Goal: Task Accomplishment & Management: Use online tool/utility

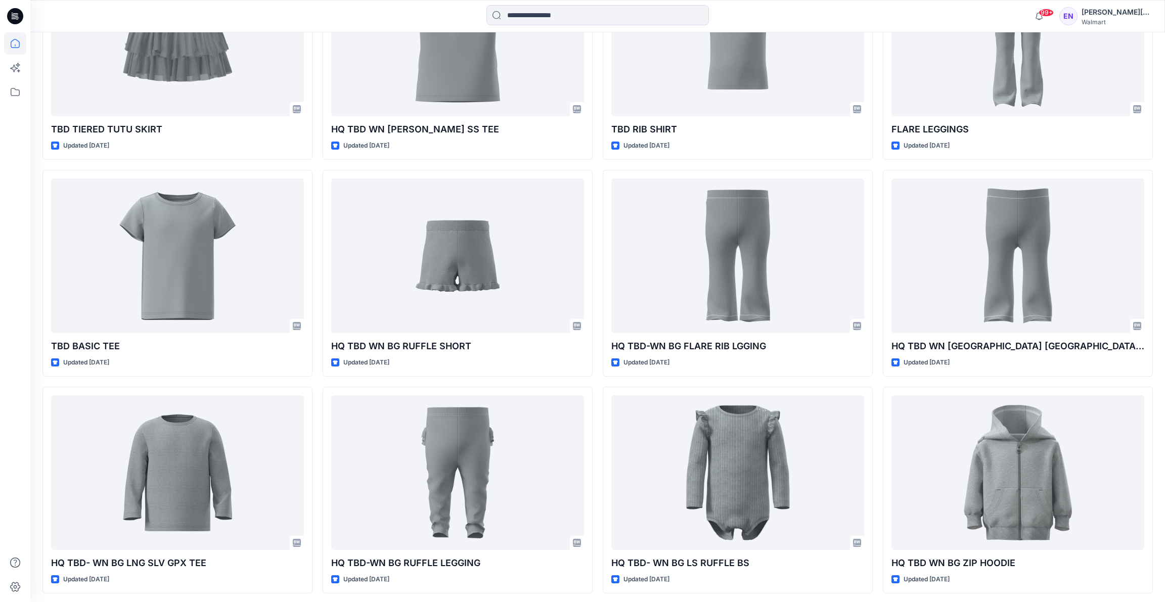
scroll to position [2785, 0]
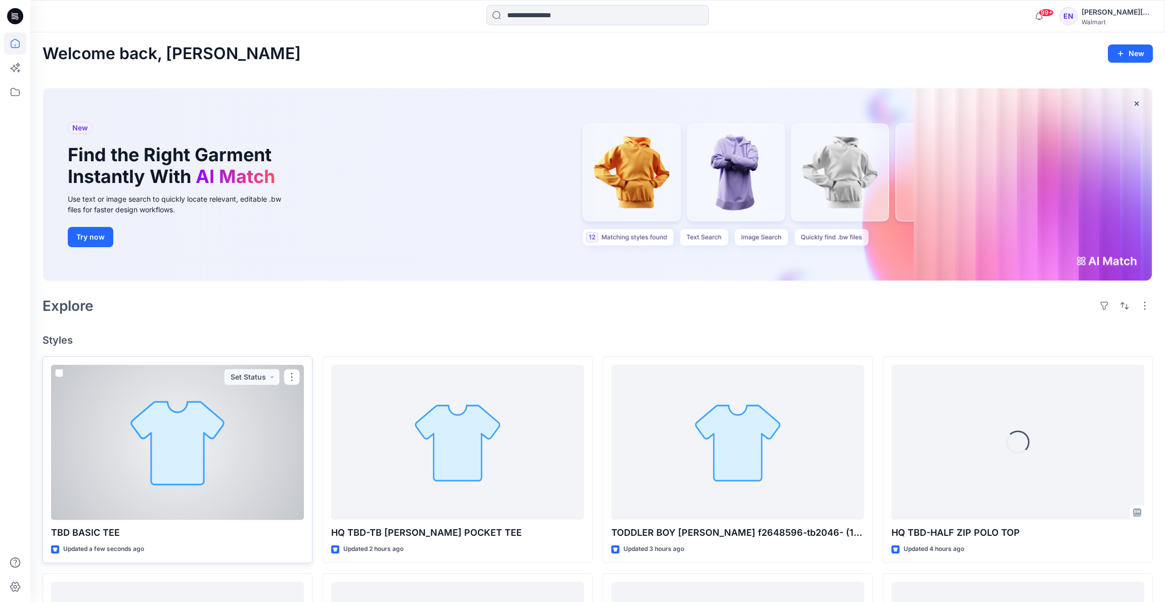
click at [226, 414] on div at bounding box center [177, 442] width 253 height 155
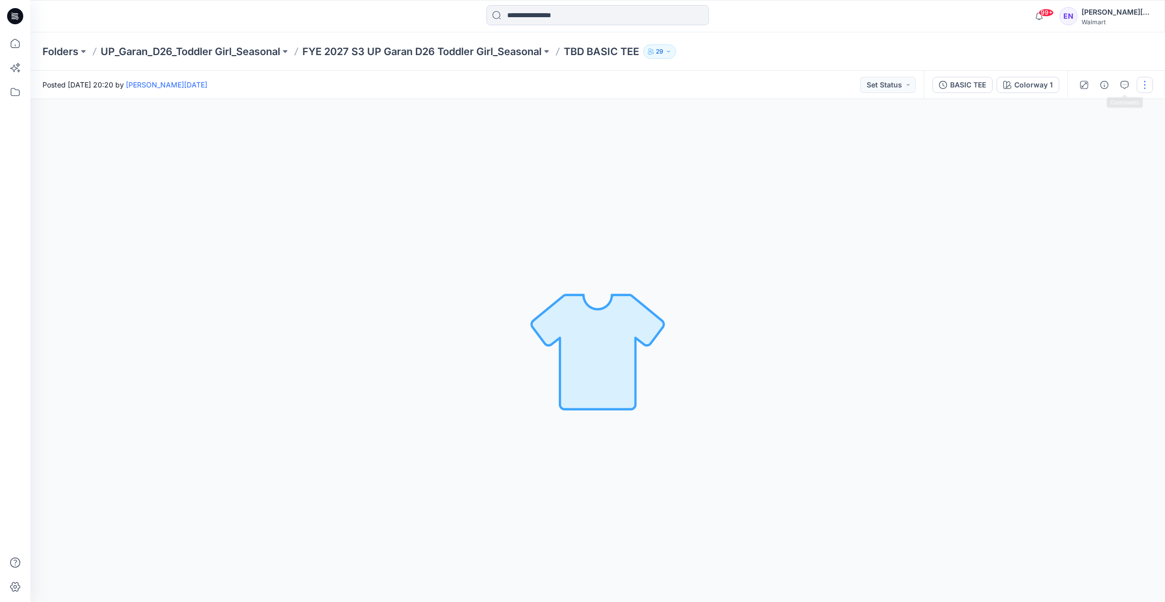
click at [1145, 89] on button "button" at bounding box center [1144, 85] width 16 height 16
click at [1118, 140] on button "Edit" at bounding box center [1101, 136] width 93 height 19
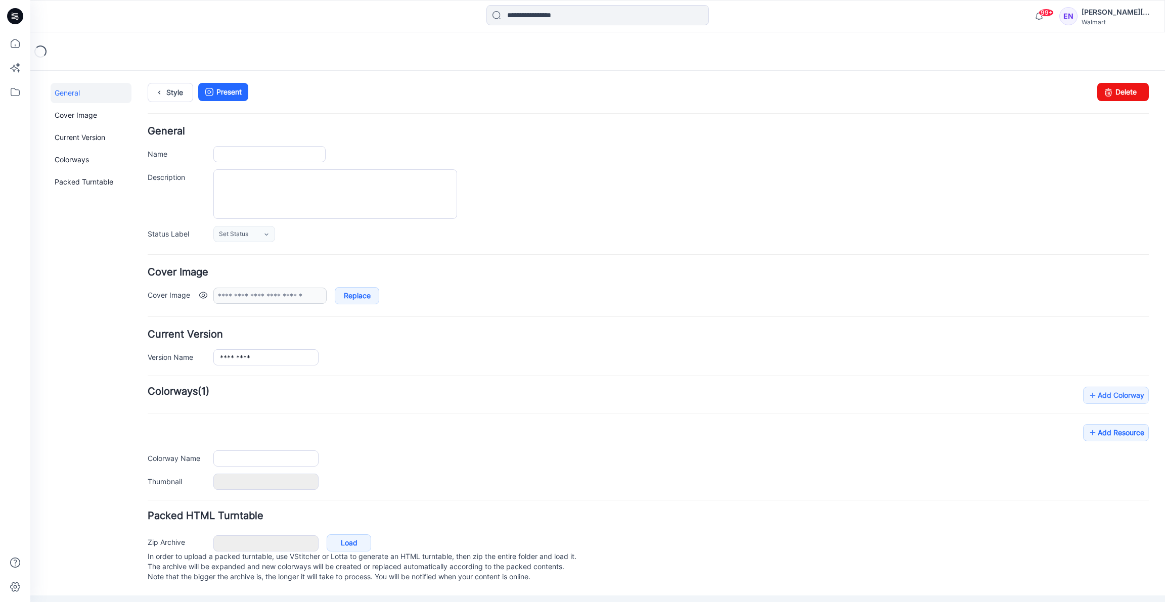
type input "**********"
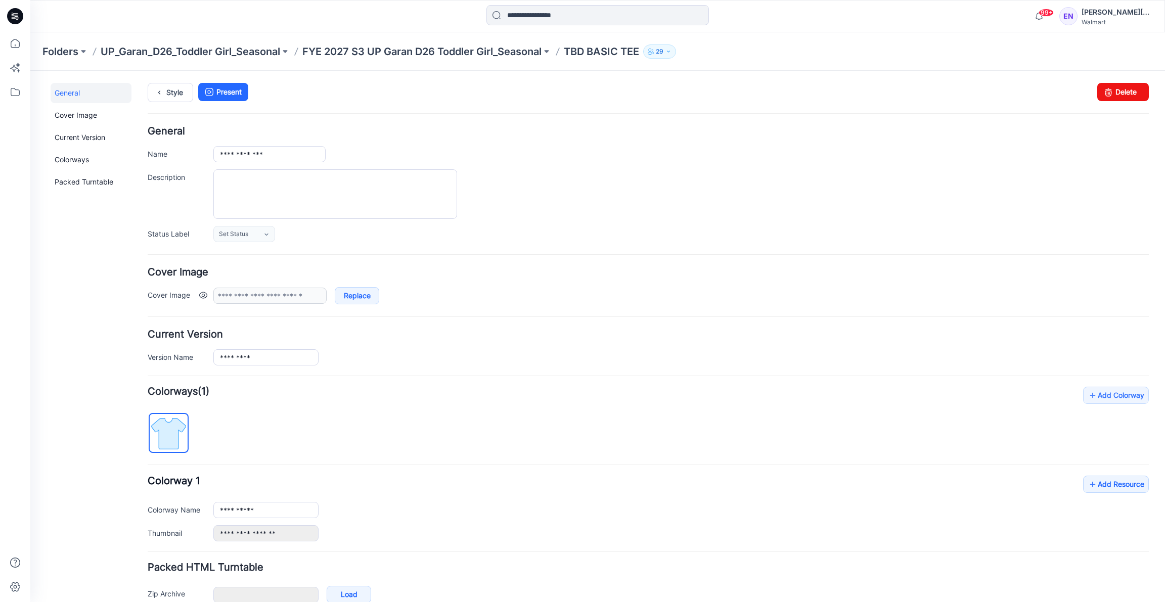
scroll to position [53, 0]
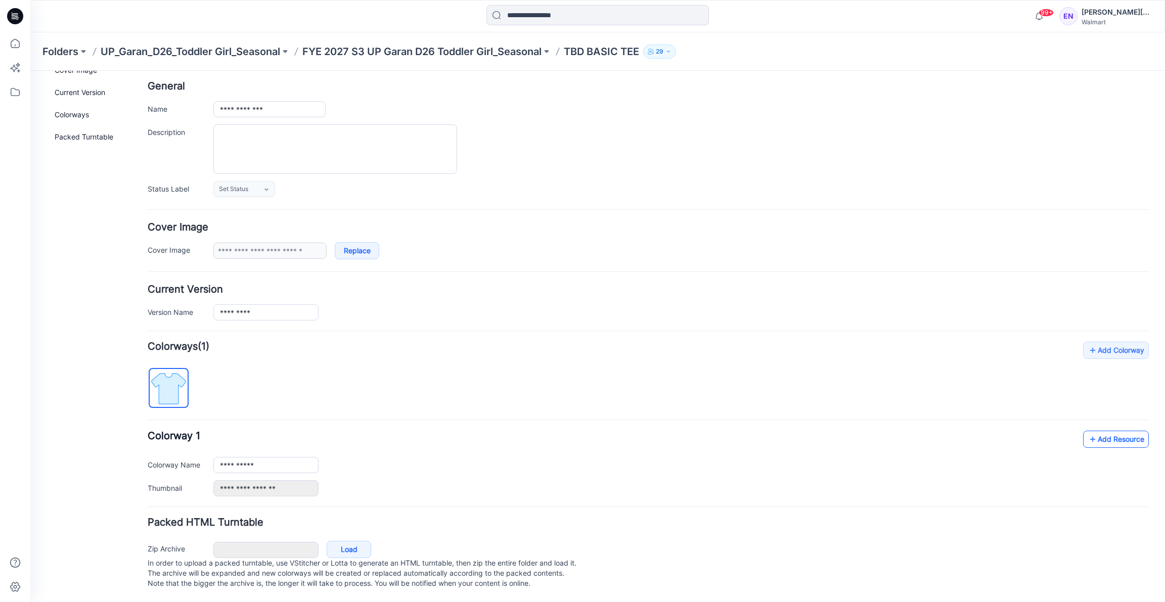
click at [1108, 434] on link "Add Resource" at bounding box center [1116, 439] width 66 height 17
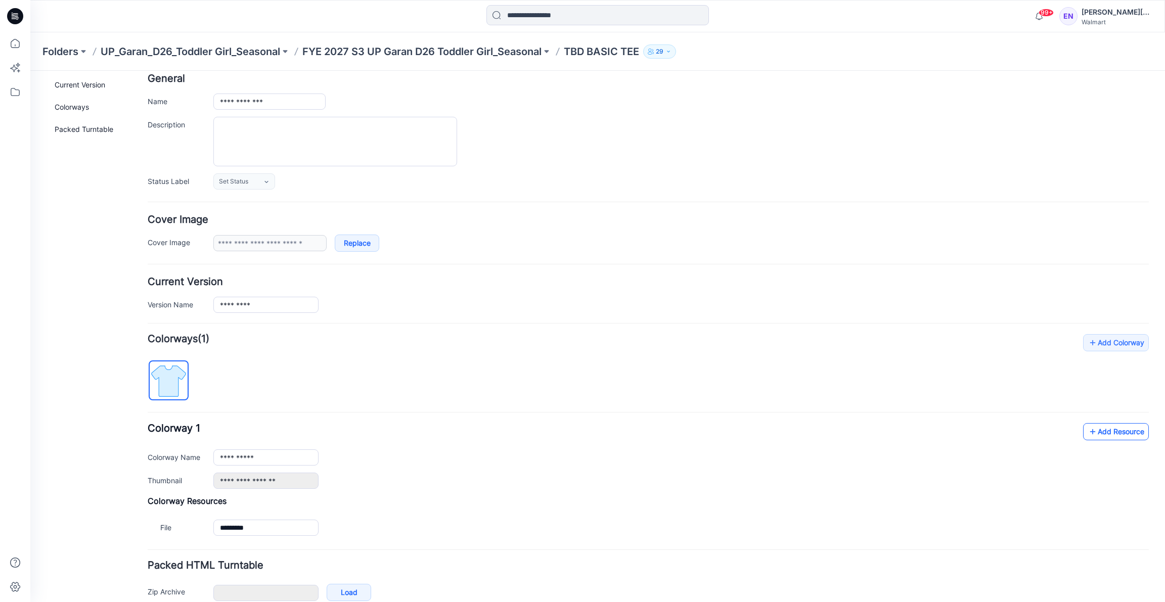
click at [1121, 423] on link "Add Resource" at bounding box center [1116, 431] width 66 height 17
click at [538, 47] on p "FYE 2027 S3 UP Garan D26 Toddler Girl_Seasonal" at bounding box center [421, 51] width 239 height 14
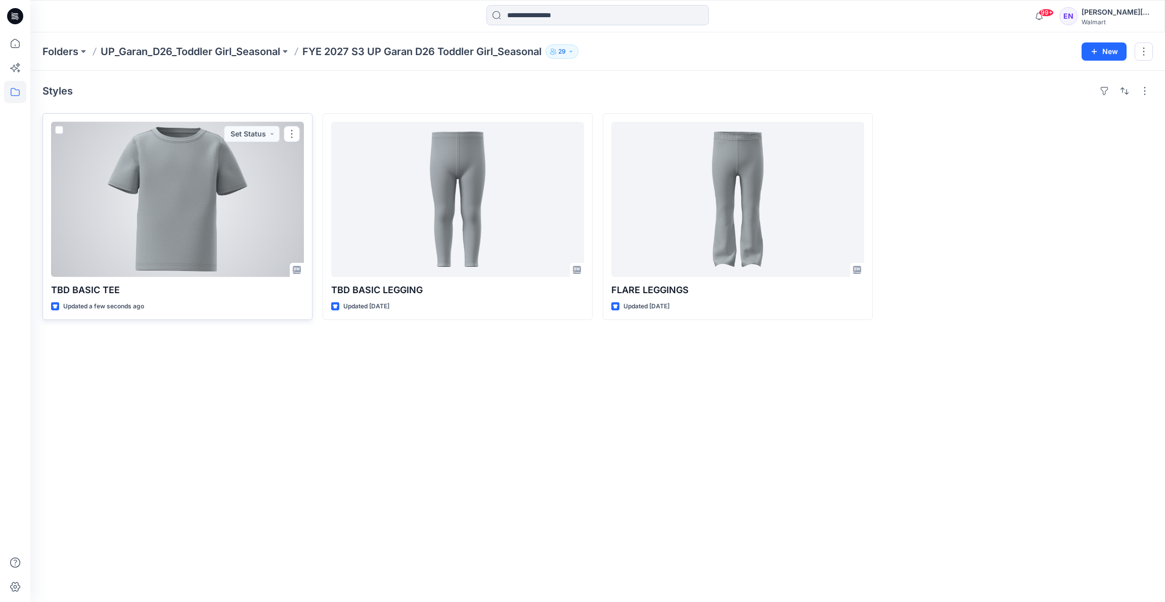
click at [235, 239] on div at bounding box center [177, 199] width 253 height 155
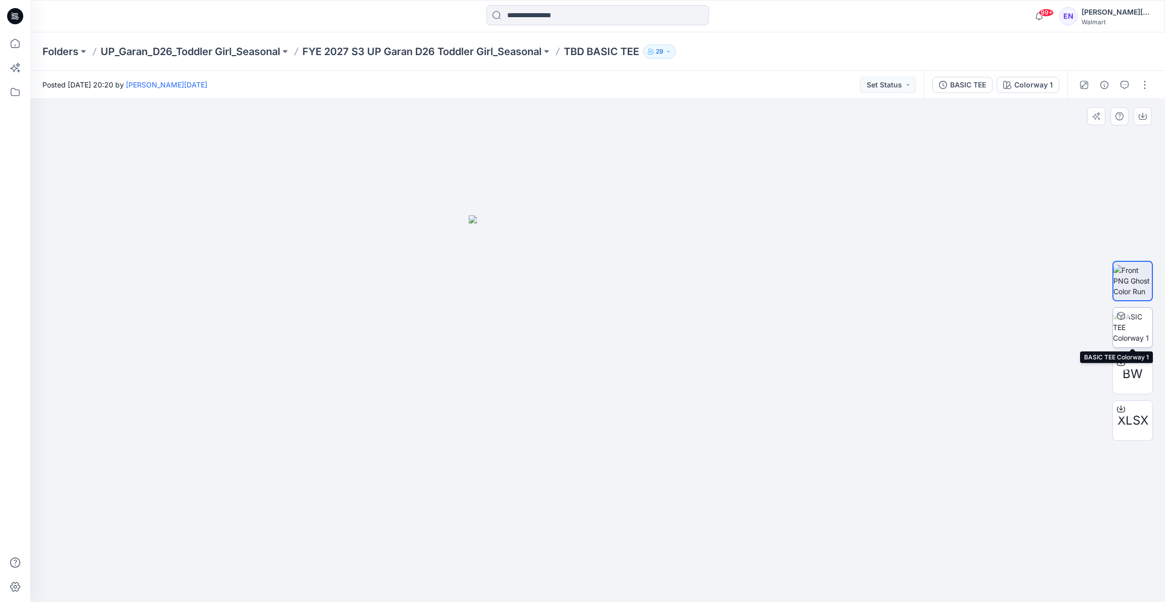
click at [1133, 333] on img at bounding box center [1132, 327] width 39 height 32
click at [1106, 84] on icon "button" at bounding box center [1104, 85] width 8 height 8
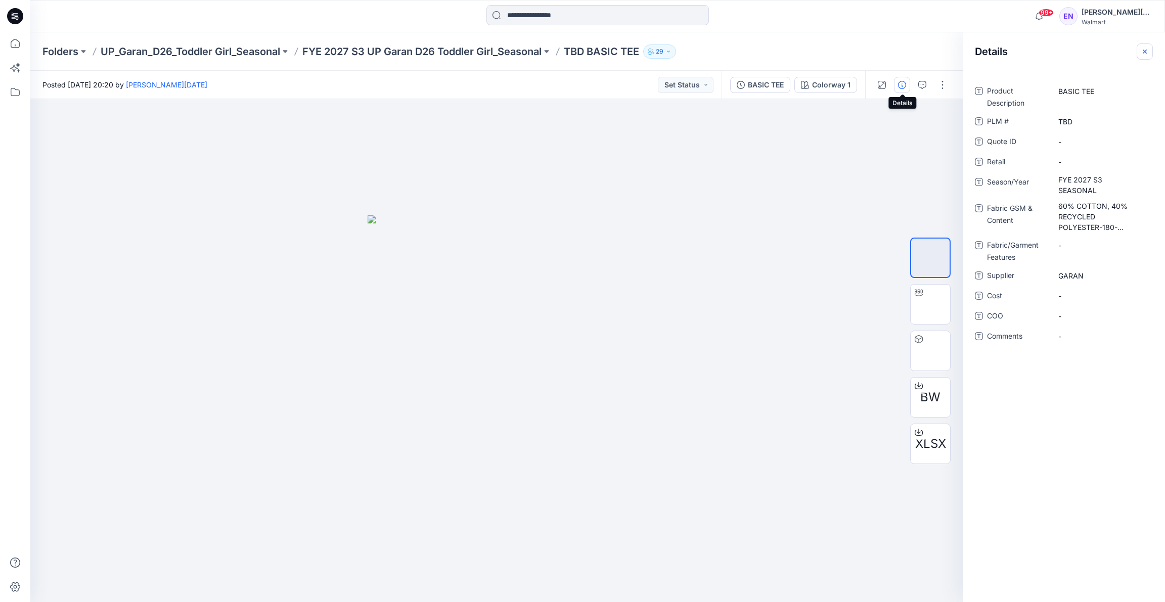
click at [1143, 51] on icon "button" at bounding box center [1144, 52] width 8 height 8
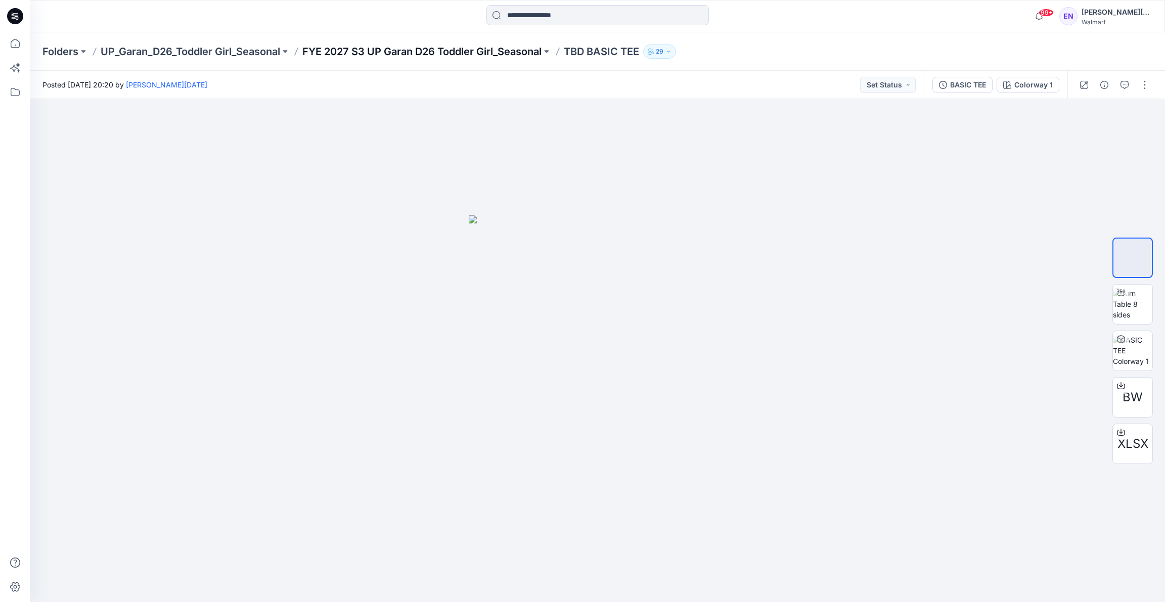
click at [504, 49] on p "FYE 2027 S3 UP Garan D26 Toddler Girl_Seasonal" at bounding box center [421, 51] width 239 height 14
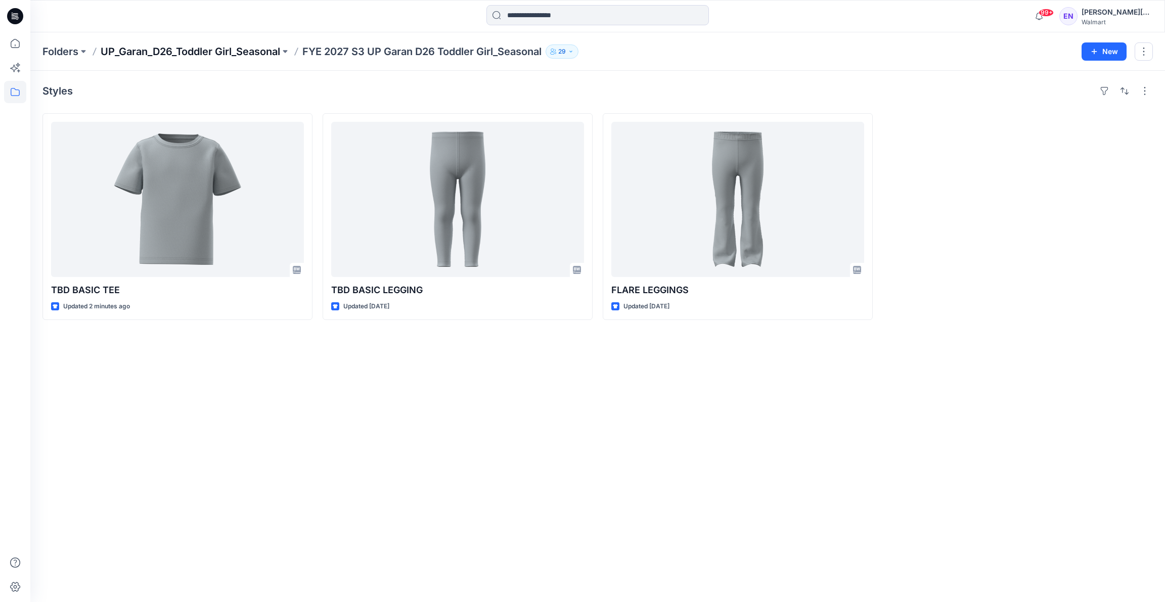
click at [242, 46] on p "UP_Garan_D26_Toddler Girl_Seasonal" at bounding box center [190, 51] width 179 height 14
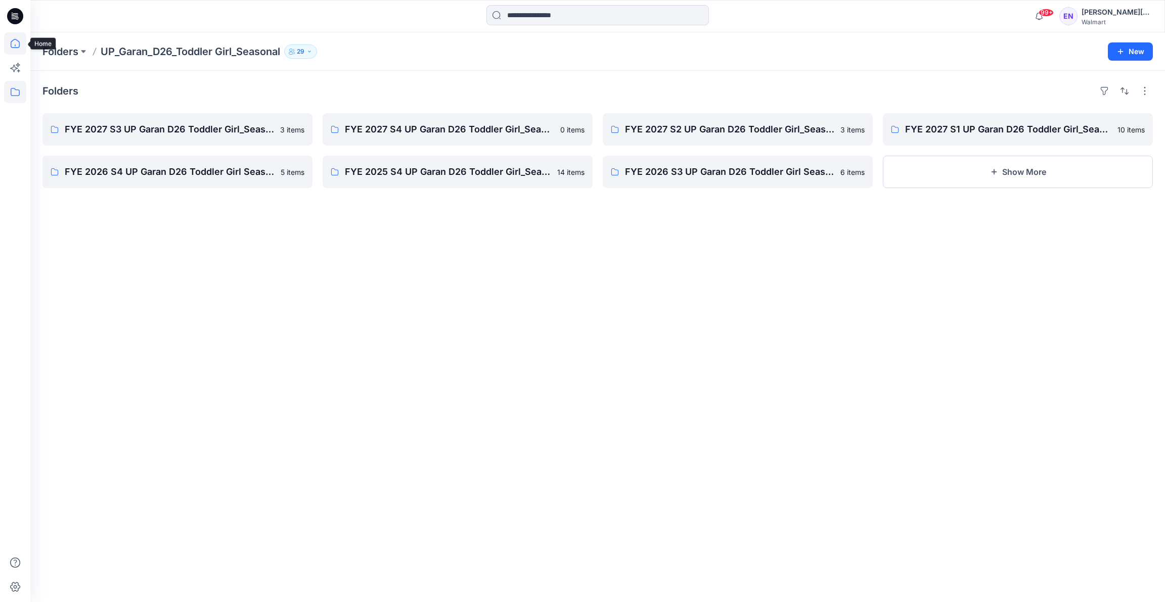
click at [11, 50] on icon at bounding box center [15, 43] width 22 height 22
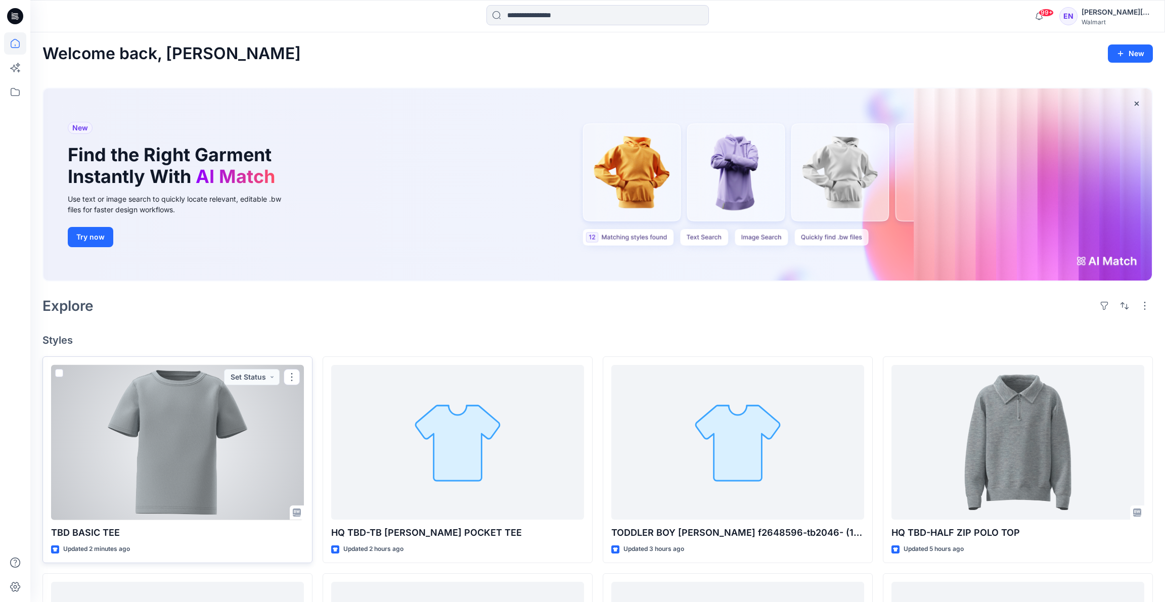
click at [197, 411] on div at bounding box center [177, 442] width 253 height 155
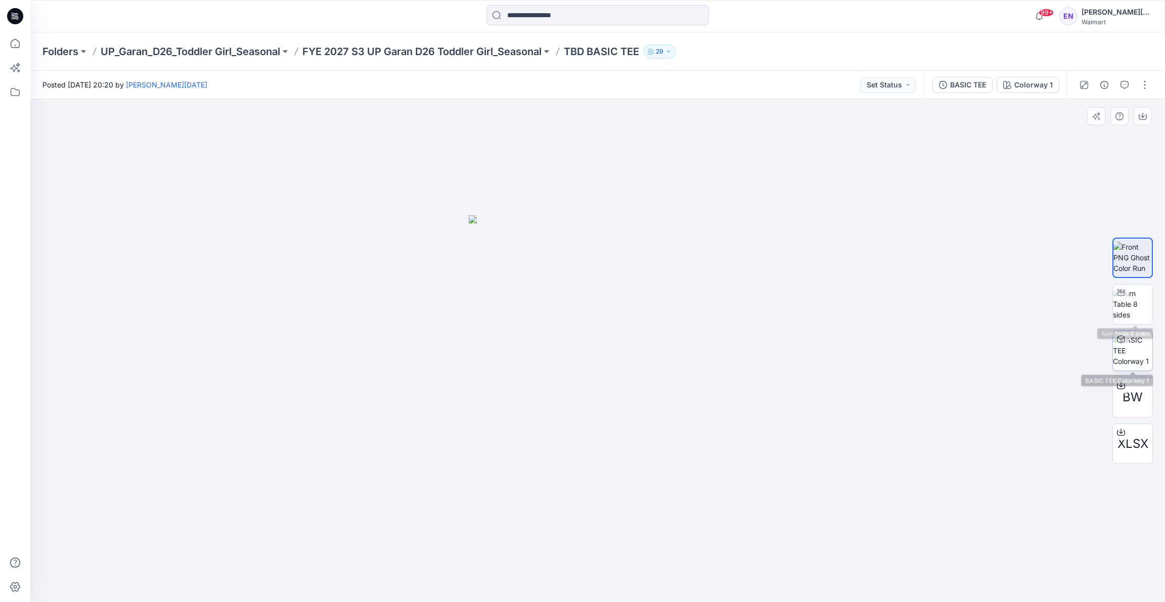
click at [1142, 365] on img at bounding box center [1132, 351] width 39 height 32
click at [1131, 306] on img at bounding box center [1132, 304] width 39 height 32
drag, startPoint x: 596, startPoint y: 589, endPoint x: 941, endPoint y: 555, distance: 346.0
click at [941, 555] on div at bounding box center [597, 350] width 1134 height 503
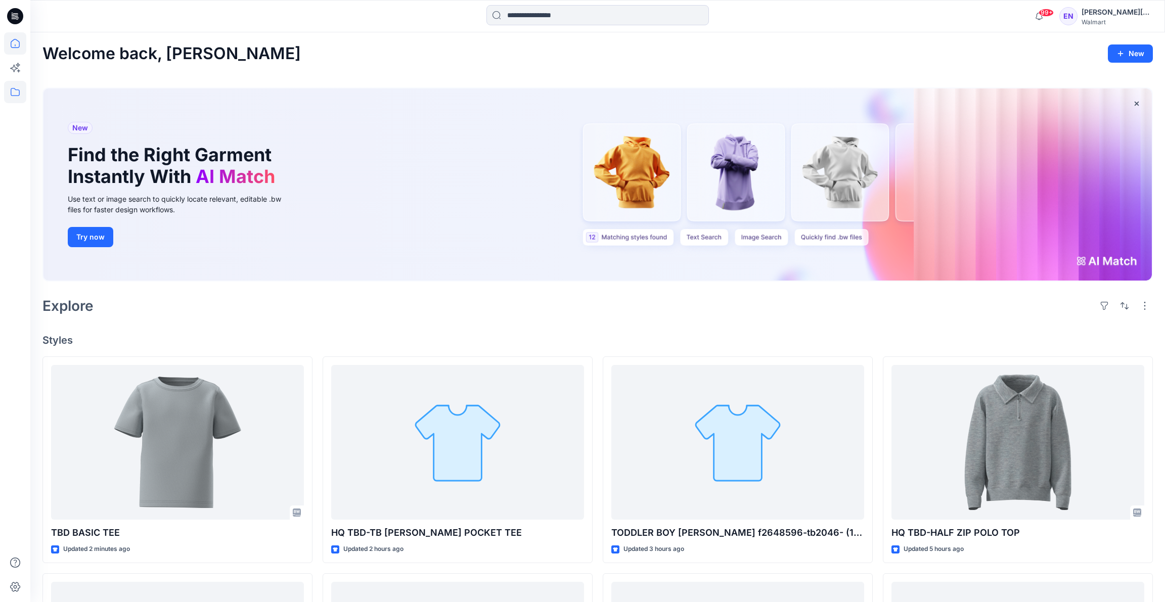
click at [9, 96] on icon at bounding box center [15, 92] width 22 height 22
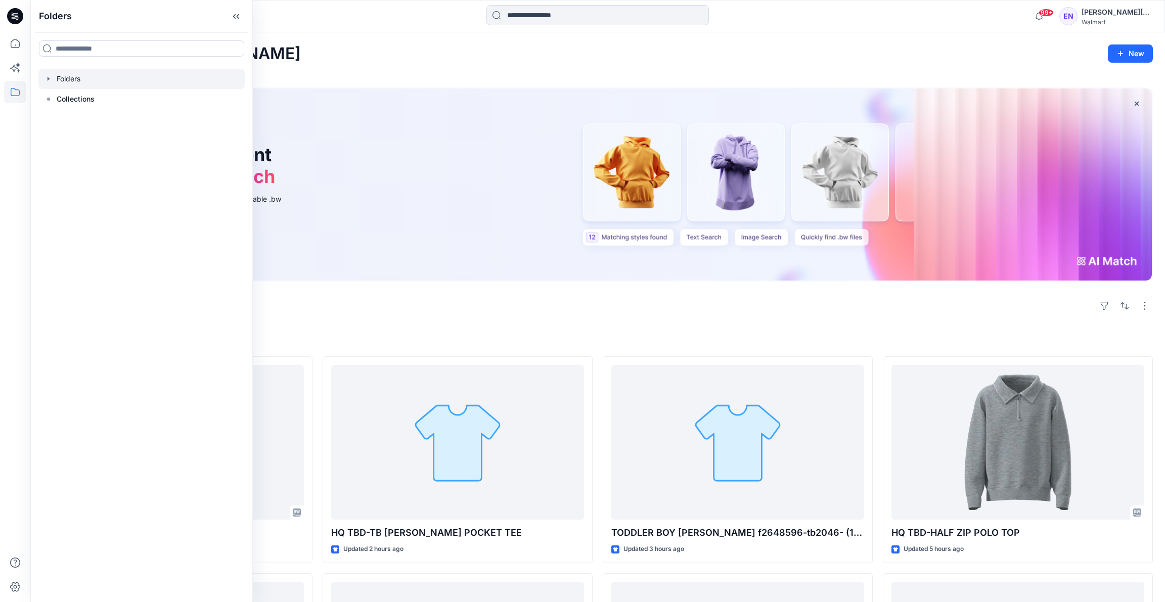
click at [99, 77] on div at bounding box center [141, 79] width 206 height 20
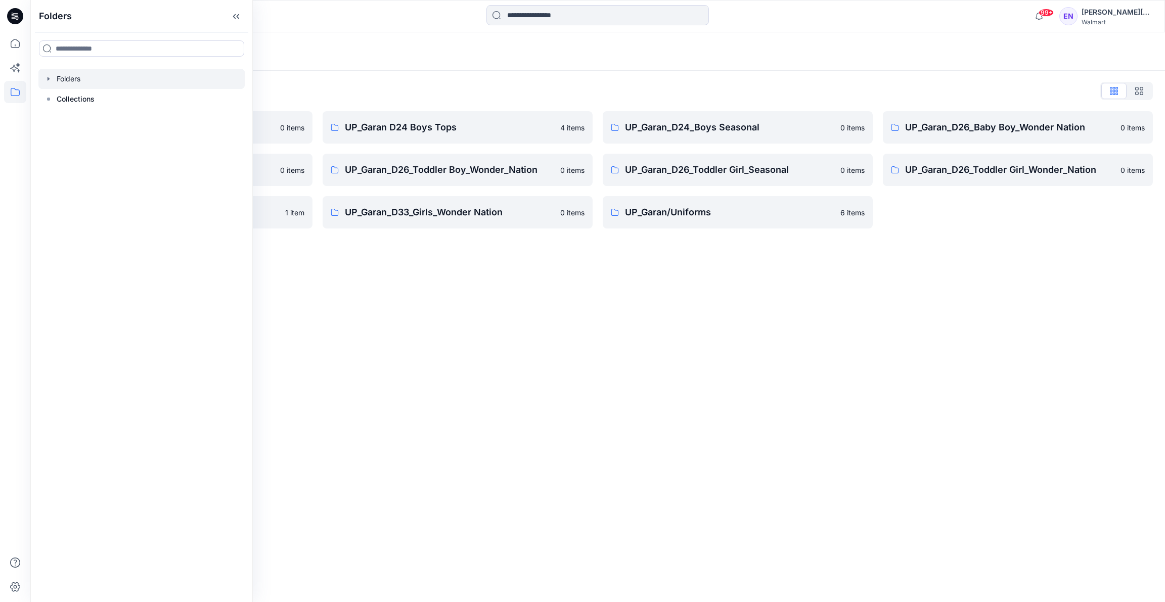
click at [413, 70] on div "Folders" at bounding box center [597, 51] width 1134 height 38
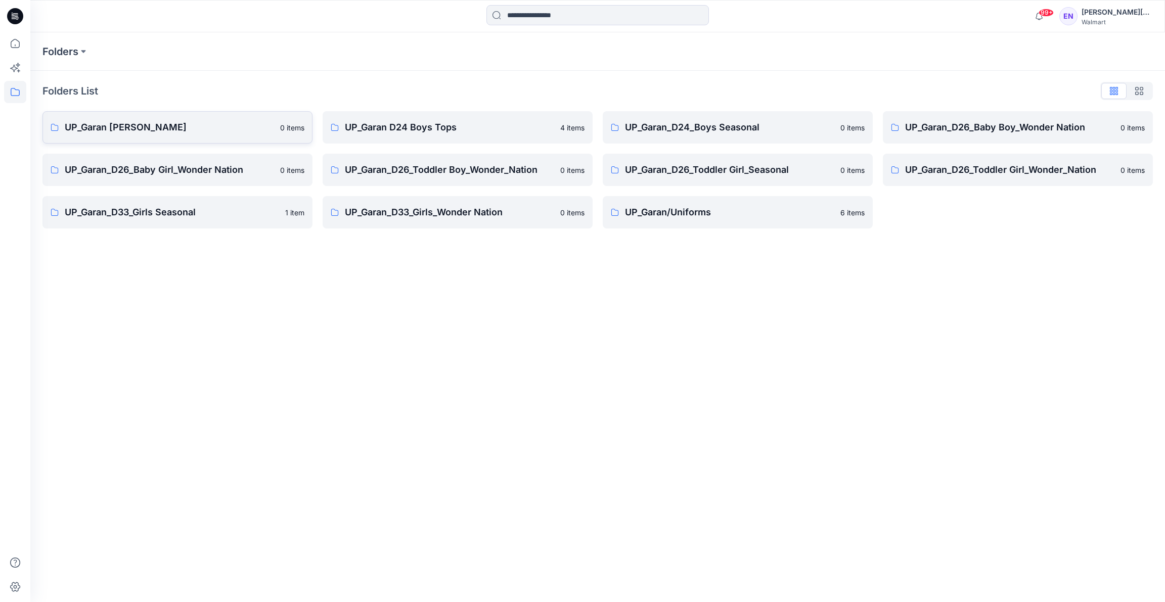
click at [145, 128] on p "UP_Garan [PERSON_NAME]" at bounding box center [169, 127] width 209 height 14
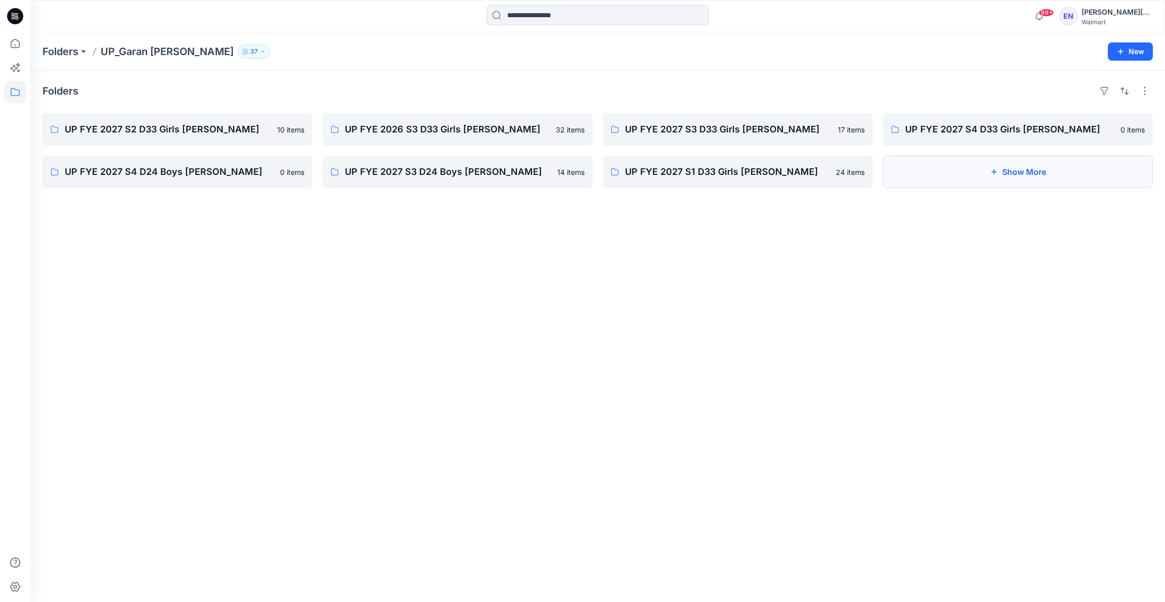
click at [1001, 182] on button "Show More" at bounding box center [1018, 172] width 270 height 32
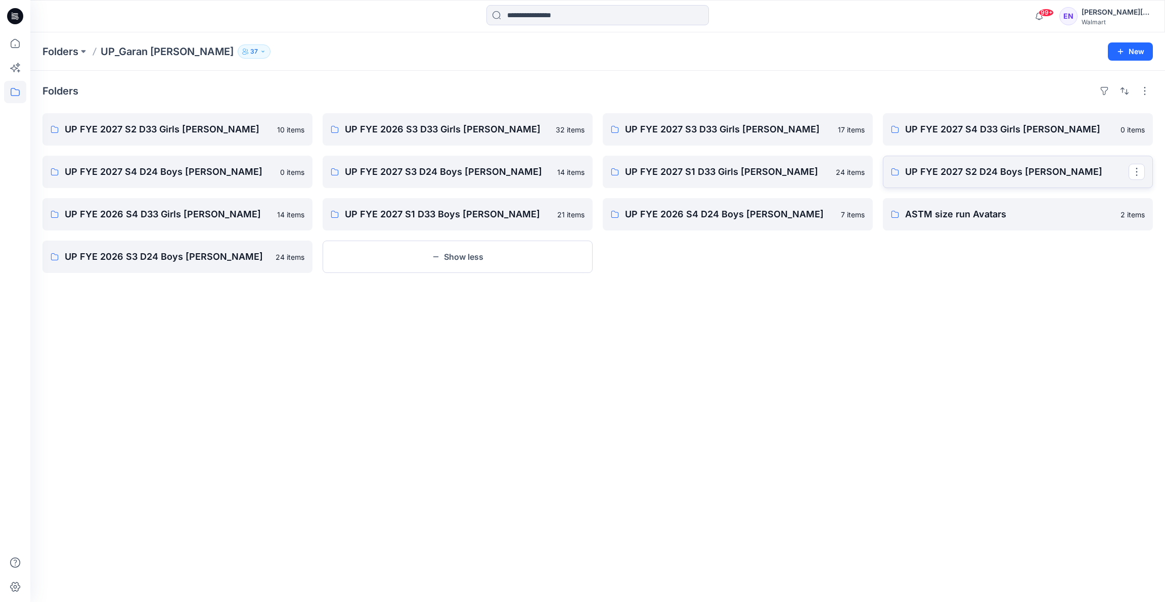
click at [976, 170] on p "UP FYE 2027 S2 D24 Boys [PERSON_NAME]" at bounding box center [1016, 172] width 223 height 14
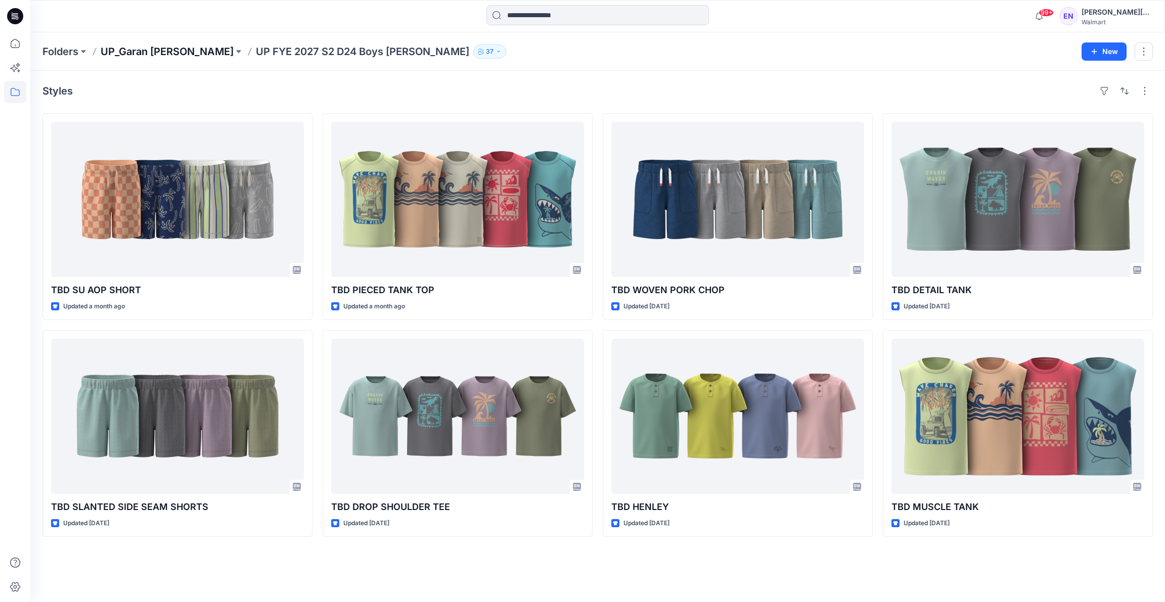
click at [162, 52] on p "UP_Garan [PERSON_NAME]" at bounding box center [167, 51] width 133 height 14
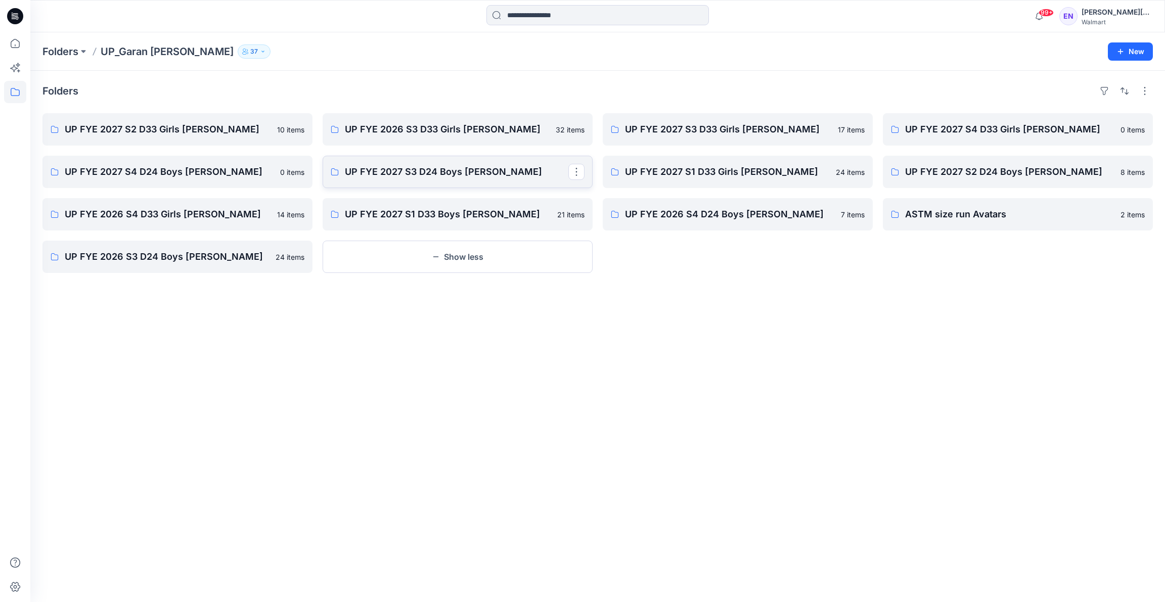
click at [487, 172] on p "UP FYE 2027 S3 D24 Boys [PERSON_NAME]" at bounding box center [456, 172] width 223 height 14
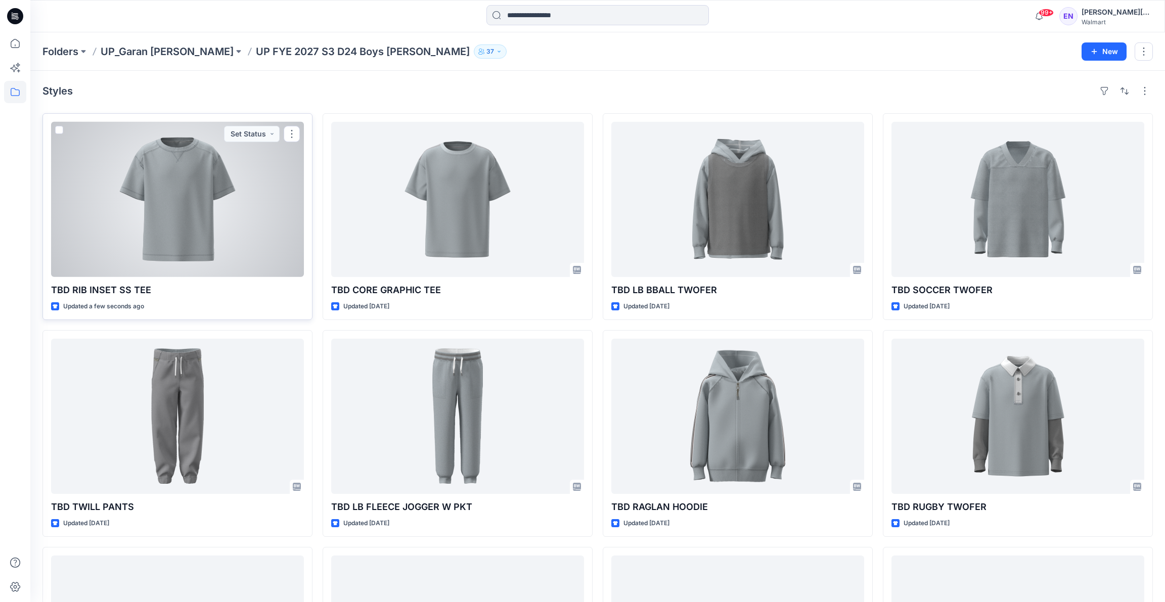
click at [282, 197] on div at bounding box center [177, 199] width 253 height 155
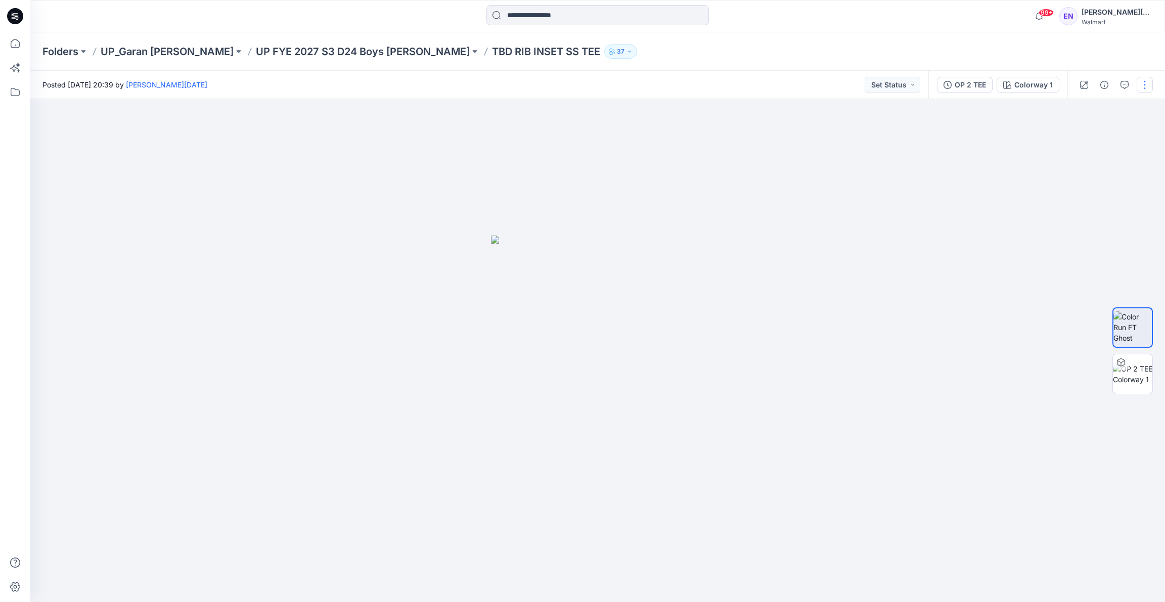
click at [1148, 87] on button "button" at bounding box center [1144, 85] width 16 height 16
click at [1118, 134] on button "Edit" at bounding box center [1101, 136] width 93 height 19
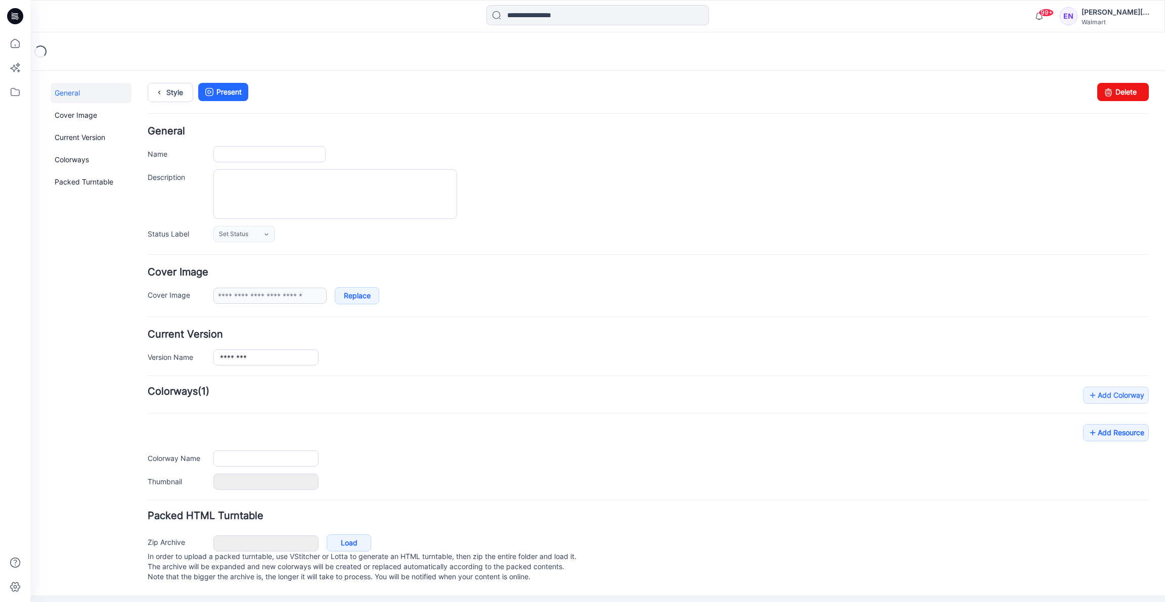
type input "**********"
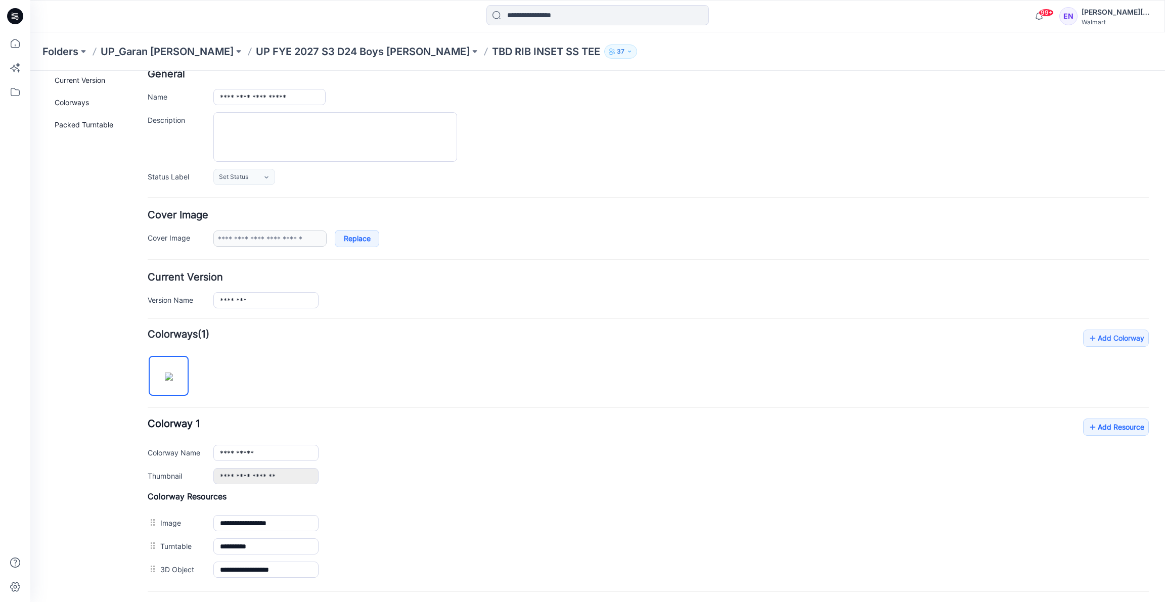
scroll to position [149, 0]
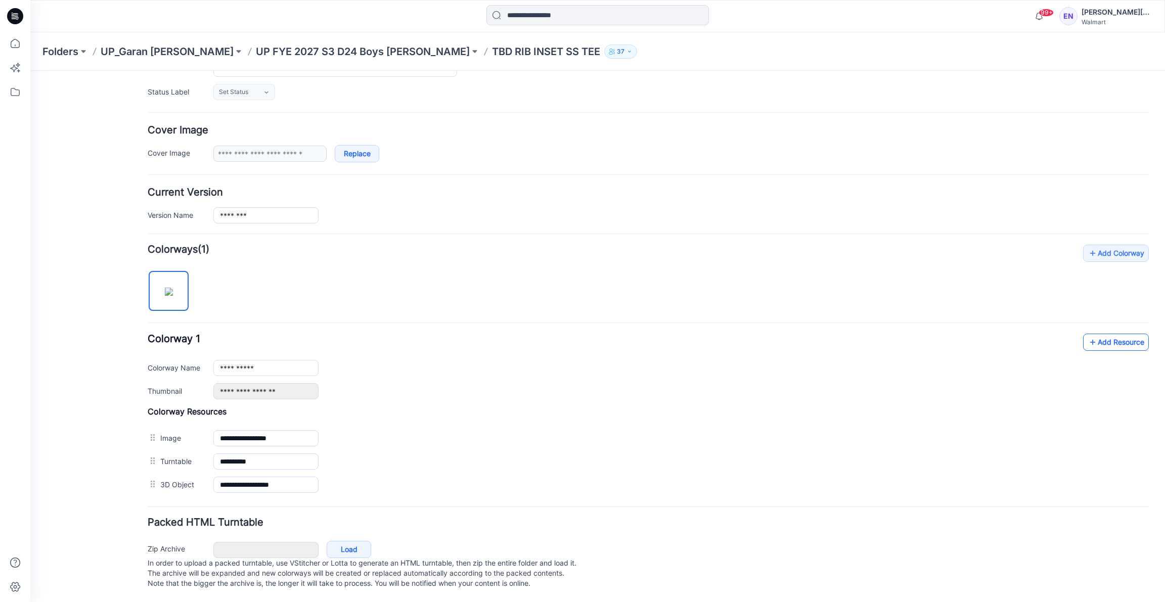
click at [1109, 335] on link "Add Resource" at bounding box center [1116, 342] width 66 height 17
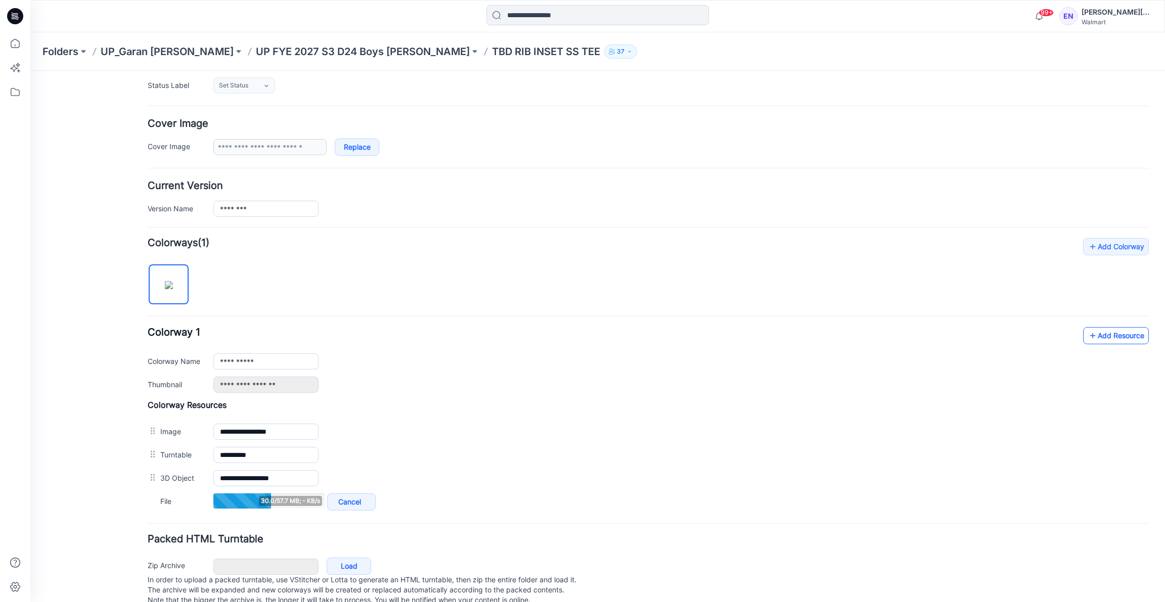
click at [1132, 332] on link "Add Resource" at bounding box center [1116, 335] width 66 height 17
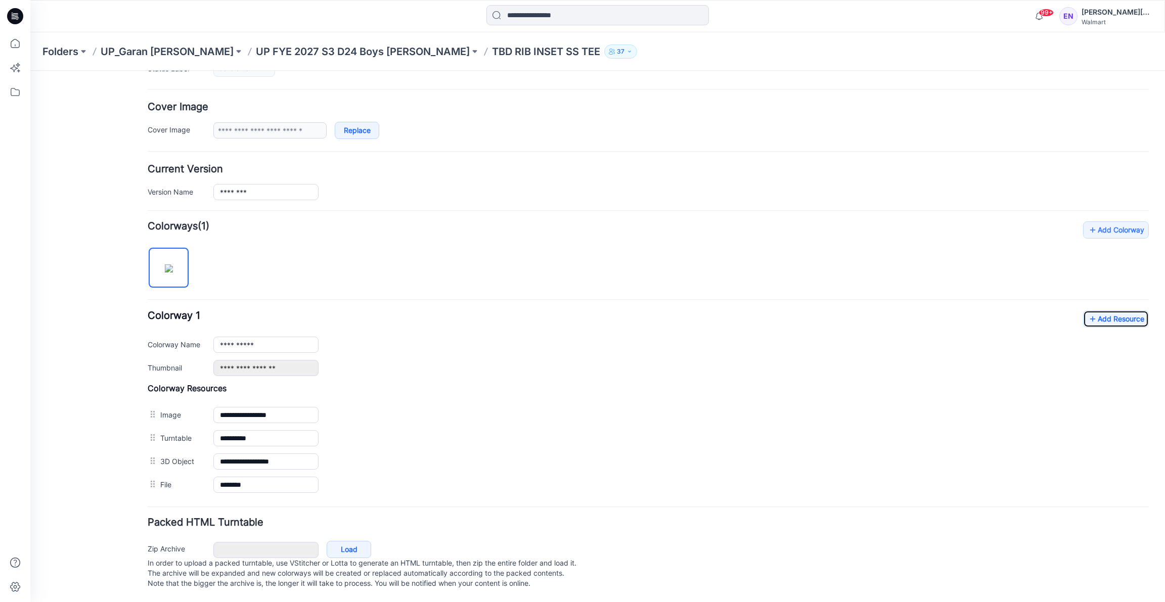
scroll to position [171, 0]
click at [1104, 310] on link "Add Resource" at bounding box center [1116, 318] width 66 height 17
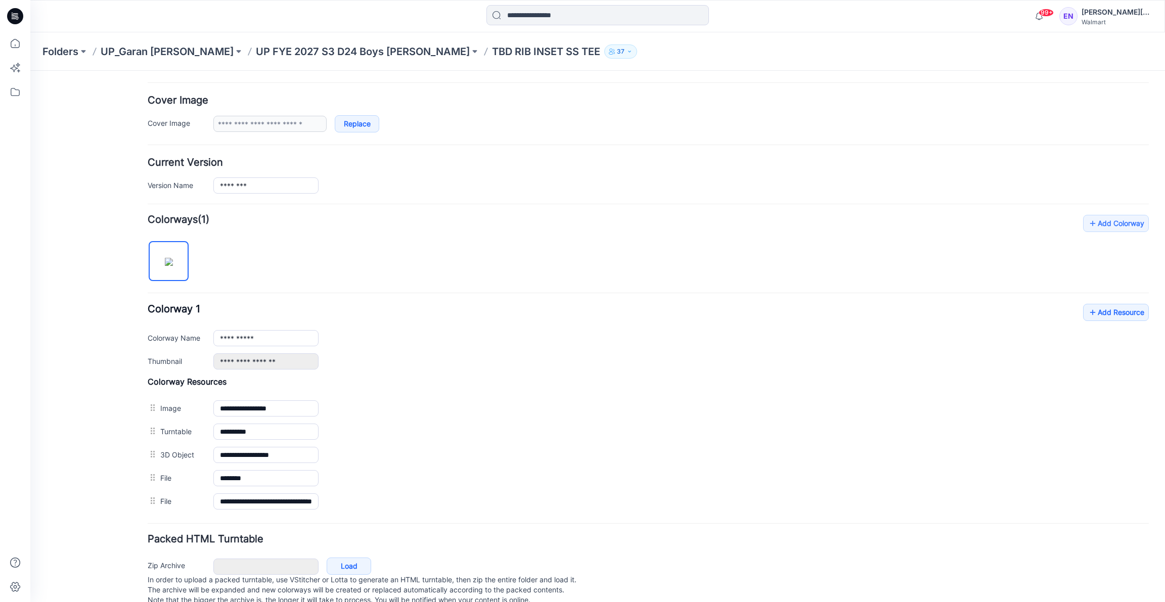
click at [950, 96] on h4 "Cover Image" at bounding box center [648, 101] width 1001 height 10
click at [492, 55] on p "TBD RIB INSET SS TEE" at bounding box center [546, 51] width 108 height 14
click at [492, 51] on p "TBD RIB INSET SS TEE" at bounding box center [546, 51] width 108 height 14
click at [353, 55] on p "UP FYE 2027 S3 D24 Boys Littles" at bounding box center [363, 51] width 214 height 14
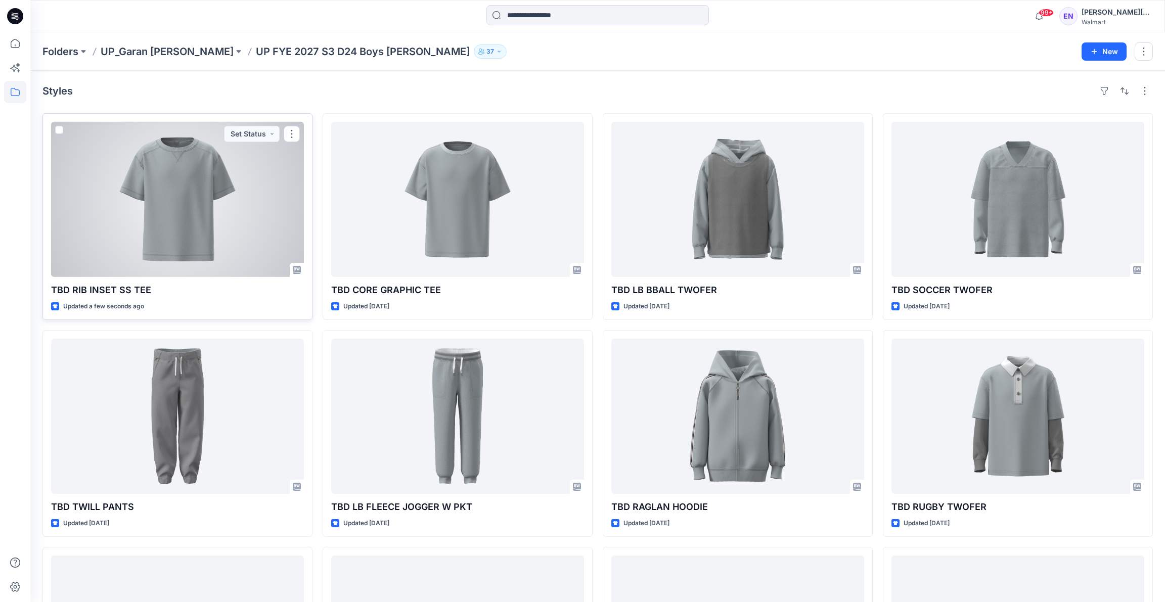
click at [244, 227] on div at bounding box center [177, 199] width 253 height 155
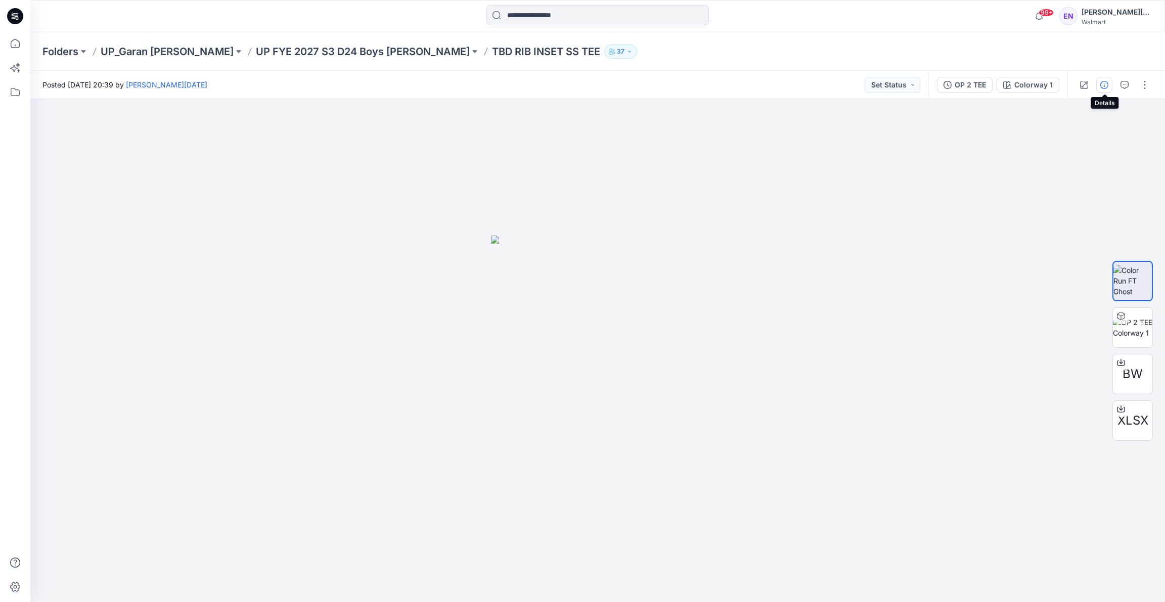
click at [1101, 87] on icon "button" at bounding box center [1104, 85] width 8 height 8
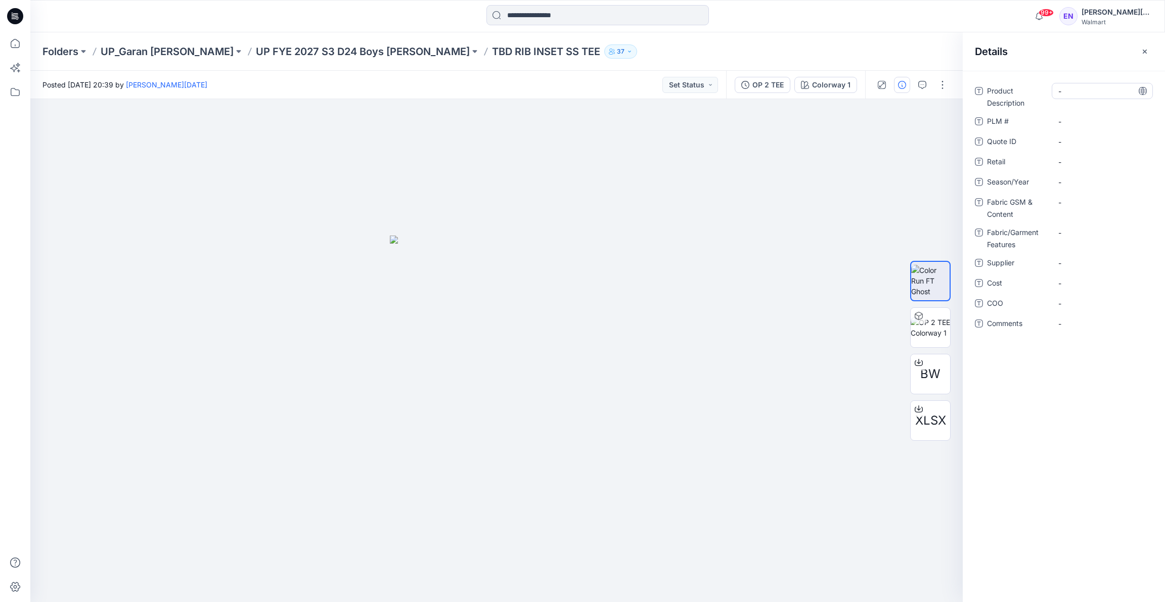
click at [1079, 93] on Description "-" at bounding box center [1102, 91] width 88 height 11
type textarea "*"
type textarea "**********"
click at [1074, 124] on \ "-" at bounding box center [1102, 121] width 88 height 11
type textarea "***"
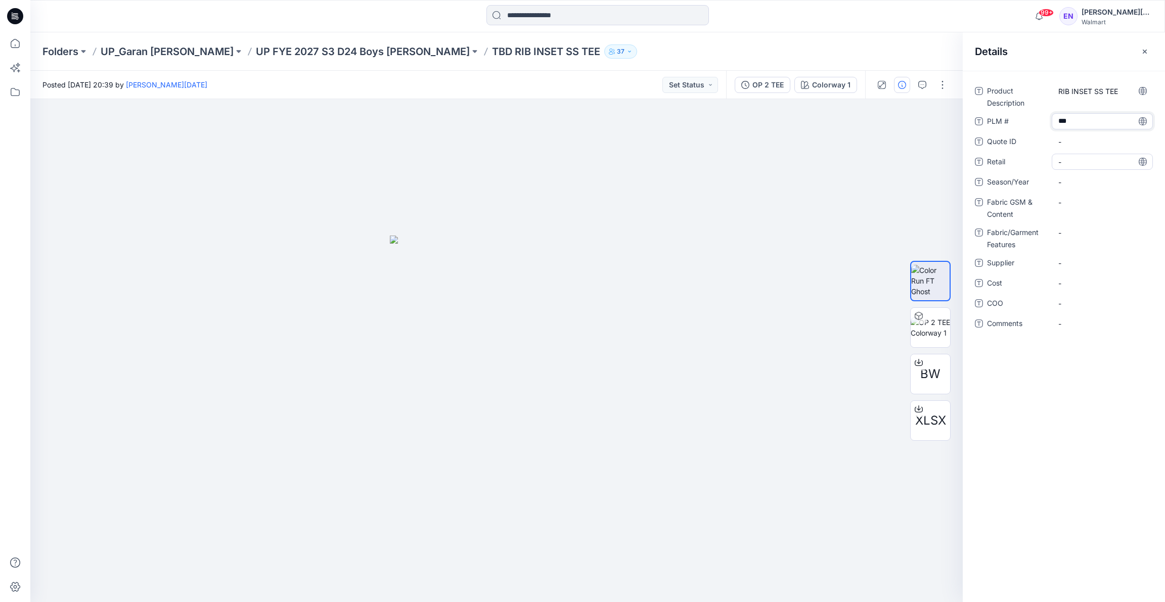
click at [1082, 162] on span "-" at bounding box center [1102, 162] width 88 height 11
click at [1085, 181] on span "-" at bounding box center [1102, 182] width 88 height 11
type textarea "**********"
click at [1074, 203] on Content "-" at bounding box center [1102, 202] width 88 height 11
click at [1077, 203] on Content "-" at bounding box center [1102, 202] width 88 height 11
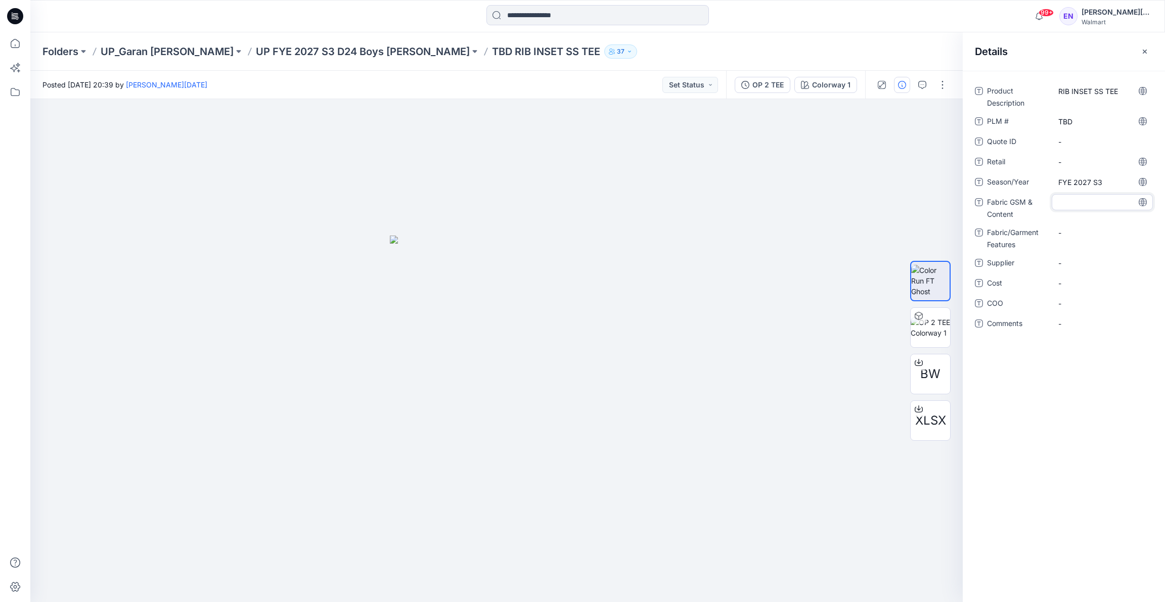
type textarea "*"
type textarea "**********"
click at [1078, 245] on div "-" at bounding box center [1101, 237] width 101 height 26
click at [1081, 276] on div "-" at bounding box center [1101, 269] width 101 height 16
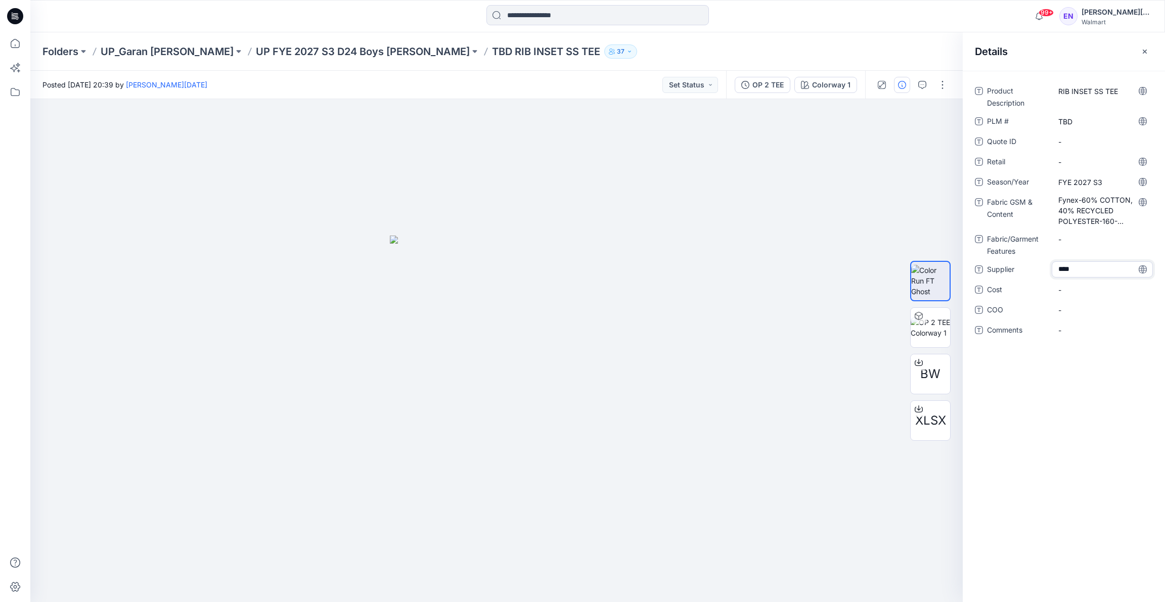
type textarea "*****"
click at [1065, 368] on div "Product Description RIB INSET SS TEE PLM # TBD Quote ID - Retail - Season/Year …" at bounding box center [1063, 336] width 202 height 531
click at [1058, 182] on span "FYE 2027 S3" at bounding box center [1102, 182] width 88 height 11
drag, startPoint x: 1105, startPoint y: 185, endPoint x: 1092, endPoint y: 188, distance: 13.9
click at [1092, 188] on textarea "**********" at bounding box center [1101, 182] width 101 height 16
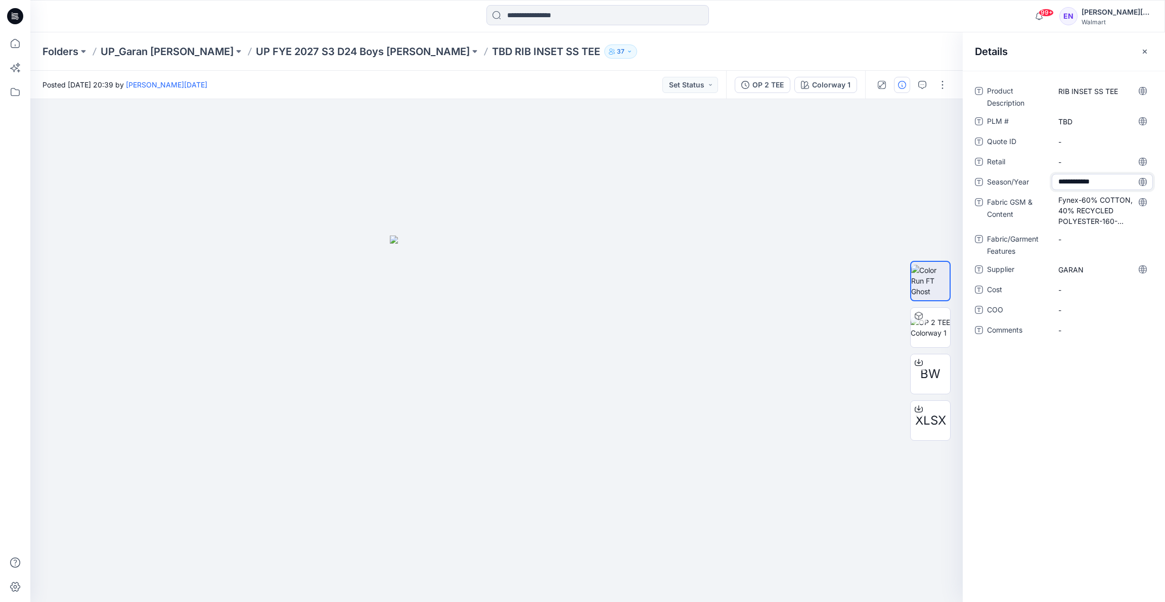
type textarea "**********"
click at [1035, 393] on div "**********" at bounding box center [1063, 336] width 202 height 531
click at [1140, 50] on button "button" at bounding box center [1144, 51] width 16 height 16
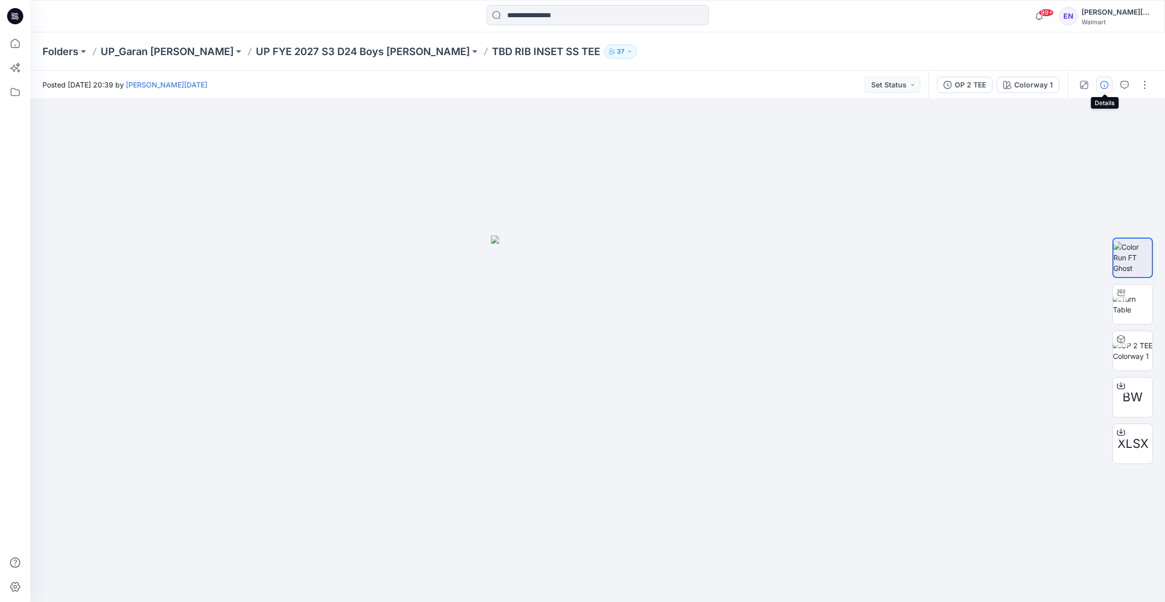
click at [1101, 82] on icon "button" at bounding box center [1104, 85] width 8 height 8
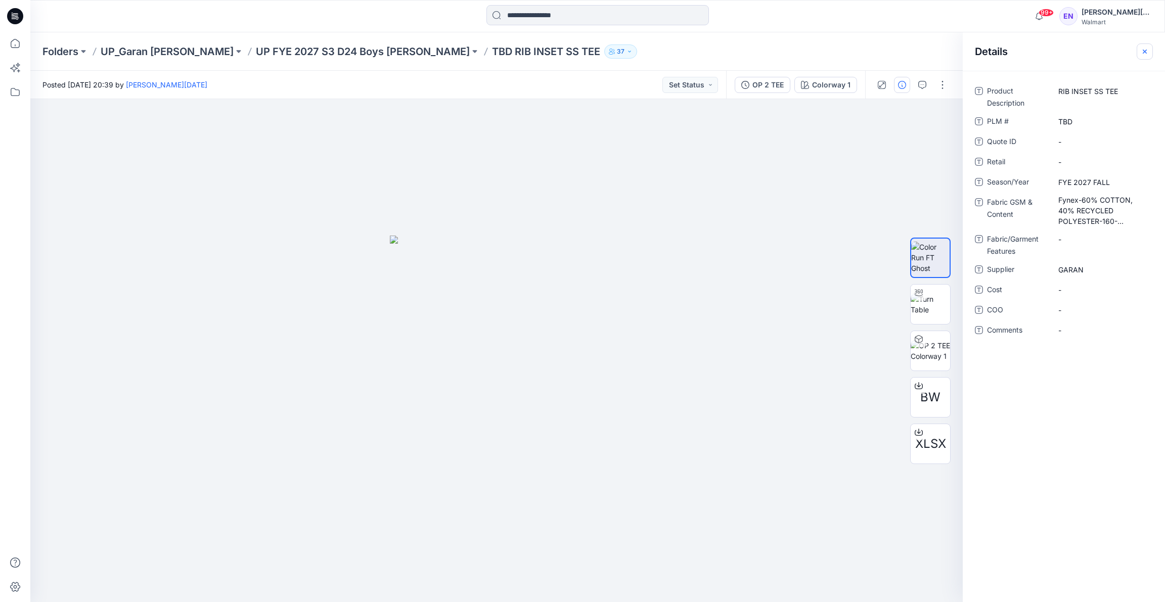
click at [1147, 48] on icon "button" at bounding box center [1144, 52] width 8 height 8
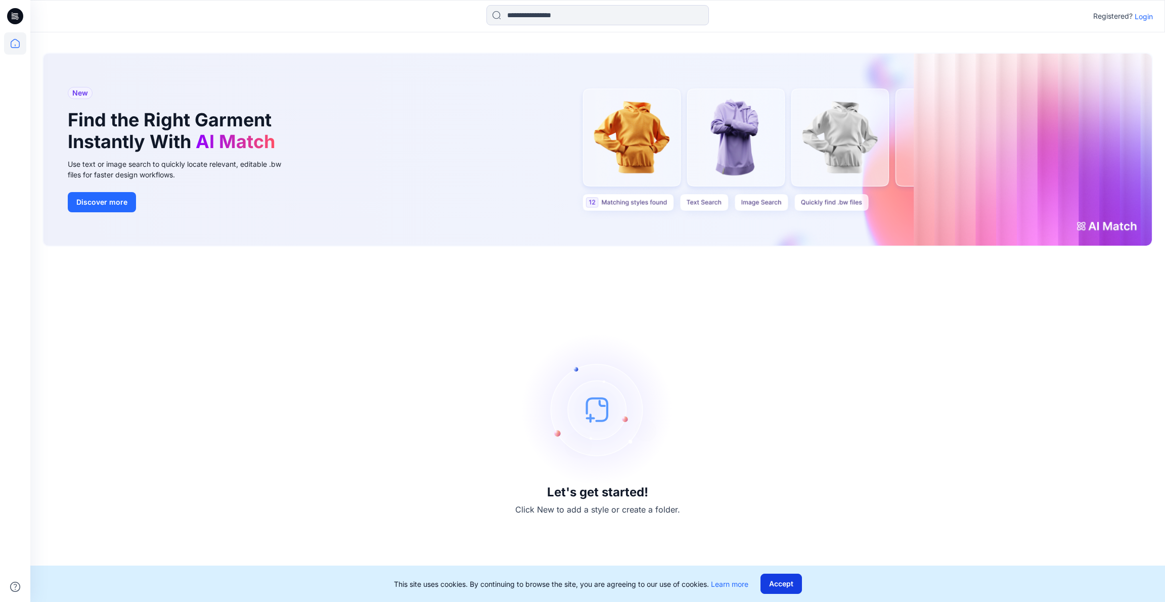
click at [775, 581] on button "Accept" at bounding box center [780, 584] width 41 height 20
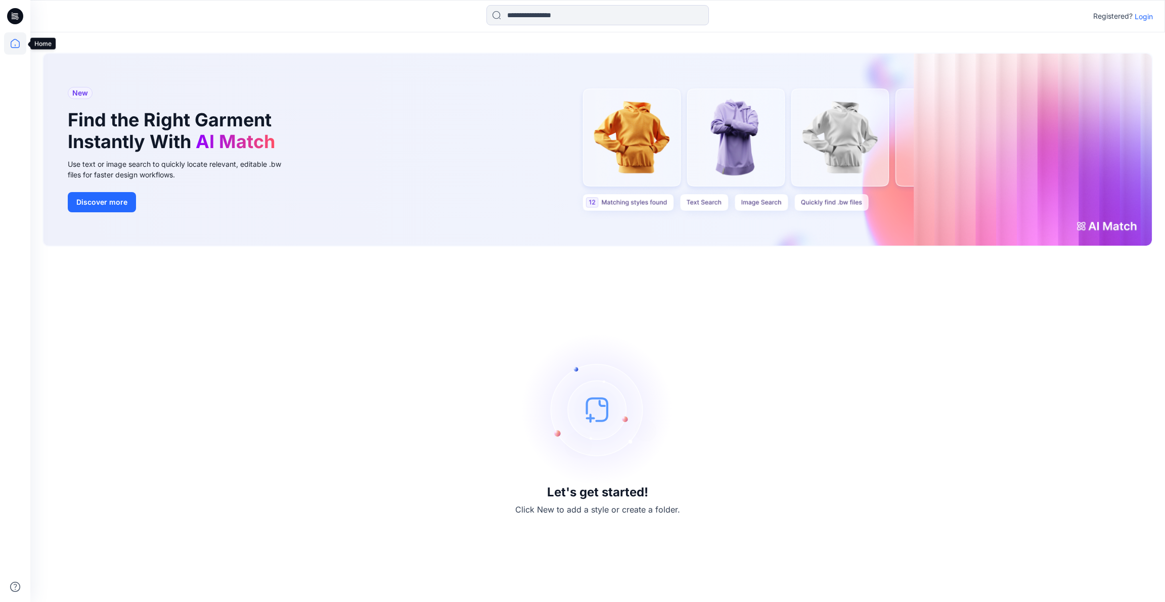
click at [12, 46] on icon at bounding box center [15, 43] width 22 height 22
